Goal: Task Accomplishment & Management: Use online tool/utility

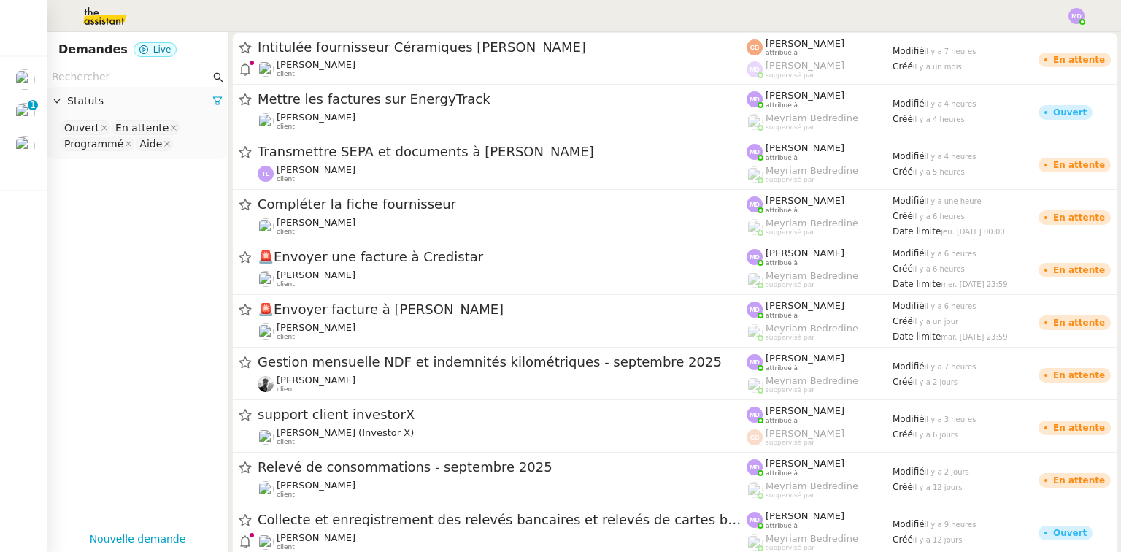
click at [95, 22] on img at bounding box center [92, 16] width 113 height 32
